Goal: Information Seeking & Learning: Learn about a topic

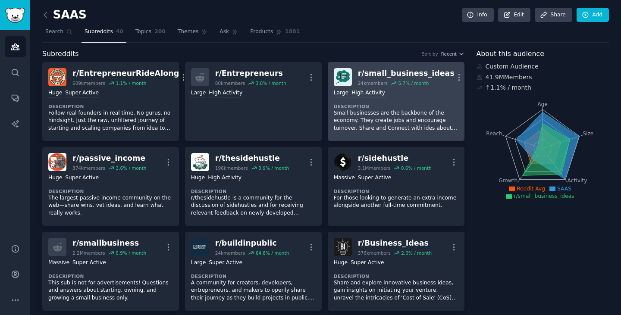
click at [384, 72] on div "r/ small_business_ideas" at bounding box center [406, 73] width 97 height 11
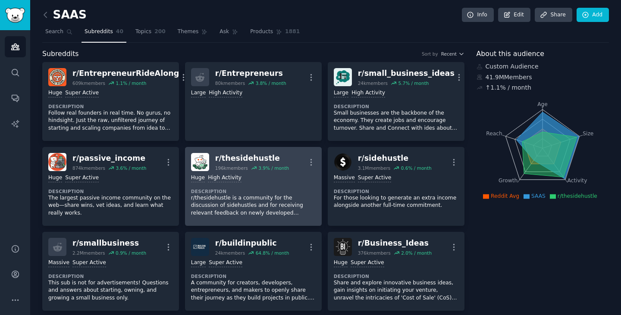
click at [226, 158] on div "r/ thesidehustle" at bounding box center [252, 158] width 74 height 11
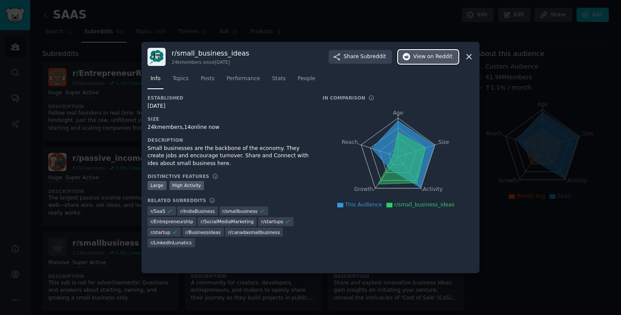
click at [425, 54] on span "View on Reddit" at bounding box center [432, 57] width 39 height 8
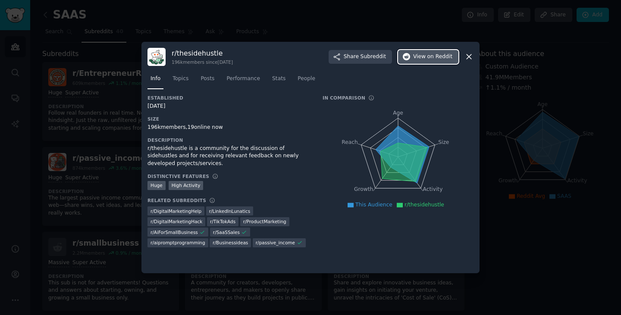
click at [434, 62] on button "View on Reddit" at bounding box center [428, 57] width 60 height 14
